Goal: Find specific page/section: Find specific page/section

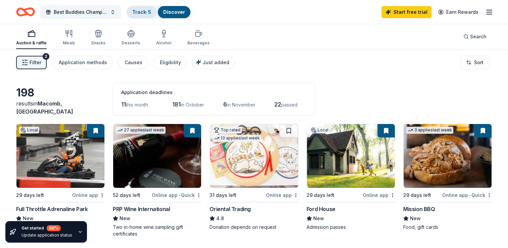
click at [140, 10] on link "Track · 5" at bounding box center [141, 12] width 19 height 6
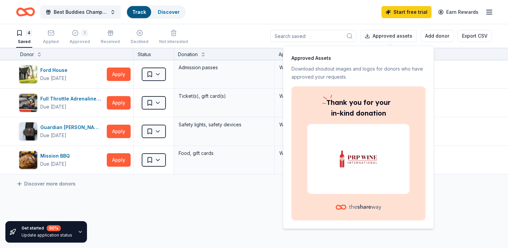
click at [137, 13] on link "Track" at bounding box center [138, 12] width 13 height 6
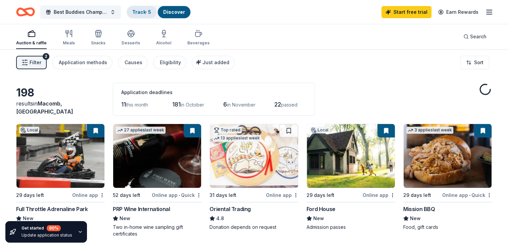
click at [146, 12] on link "Track · 5" at bounding box center [141, 12] width 19 height 6
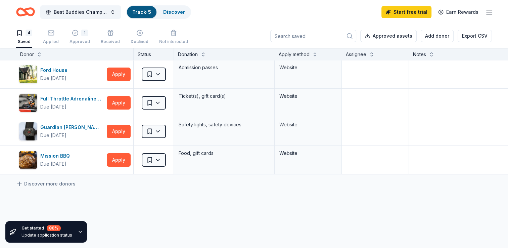
click at [134, 11] on link "Track · 5" at bounding box center [141, 12] width 19 height 6
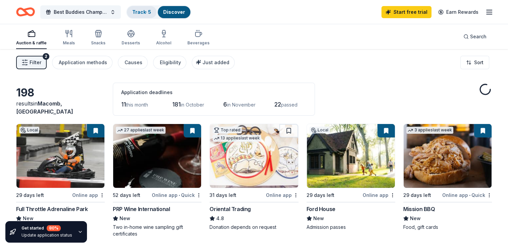
click at [134, 11] on link "Track · 5" at bounding box center [141, 12] width 19 height 6
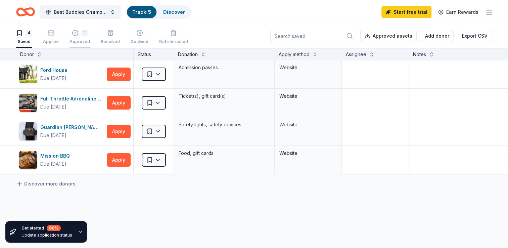
click at [79, 39] on div "Approved" at bounding box center [79, 41] width 20 height 5
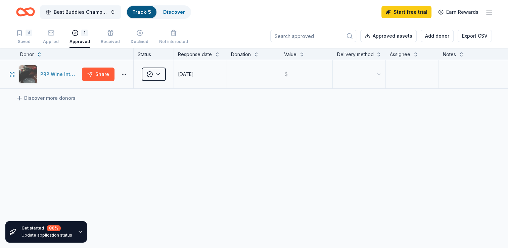
click at [65, 74] on div "PRP Wine International" at bounding box center [59, 74] width 39 height 8
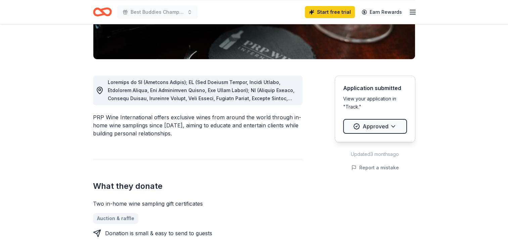
scroll to position [147, 0]
